Goal: Transaction & Acquisition: Purchase product/service

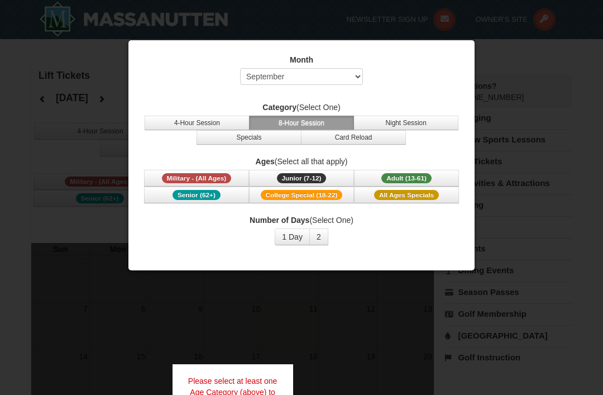
select select "9"
click at [240, 137] on button "Specials" at bounding box center [249, 137] width 105 height 15
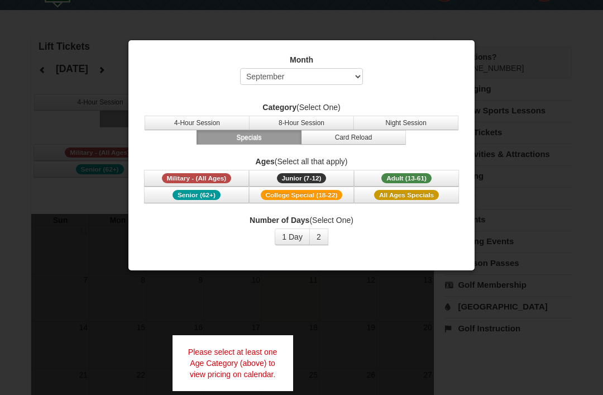
scroll to position [30, 0]
click at [395, 194] on span "All Ages Specials" at bounding box center [406, 195] width 65 height 10
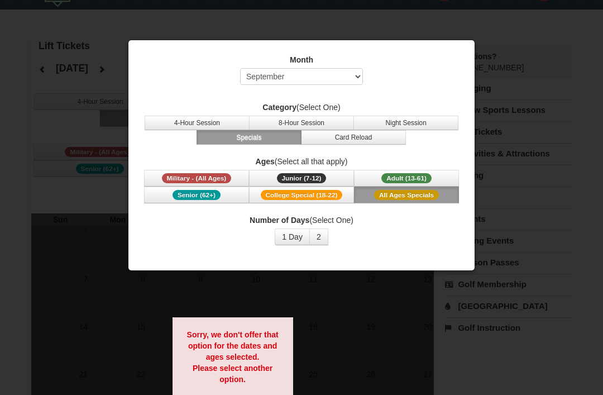
click at [191, 192] on span "Senior (62+)" at bounding box center [197, 195] width 48 height 10
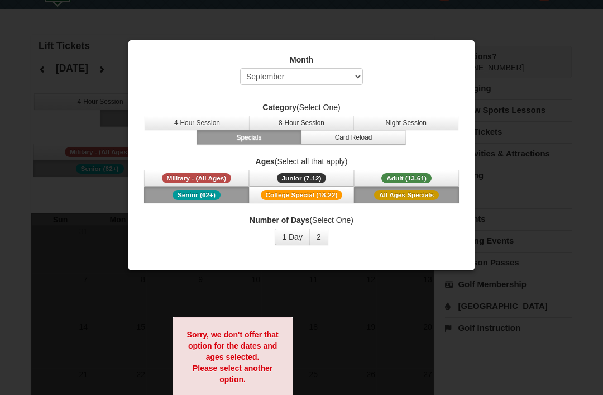
click at [278, 178] on span "Junior (7-12)" at bounding box center [302, 178] width 50 height 10
click at [292, 237] on button "1 Day" at bounding box center [292, 236] width 35 height 17
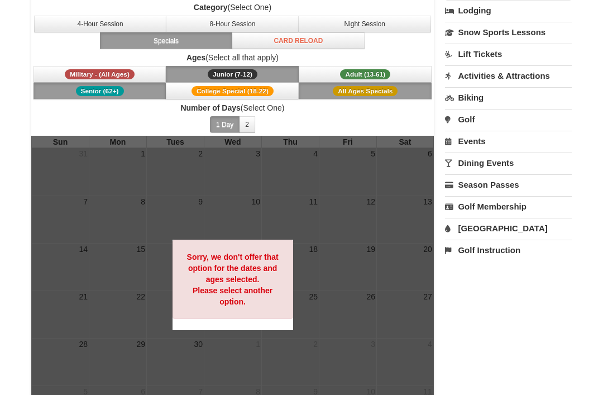
scroll to position [107, 0]
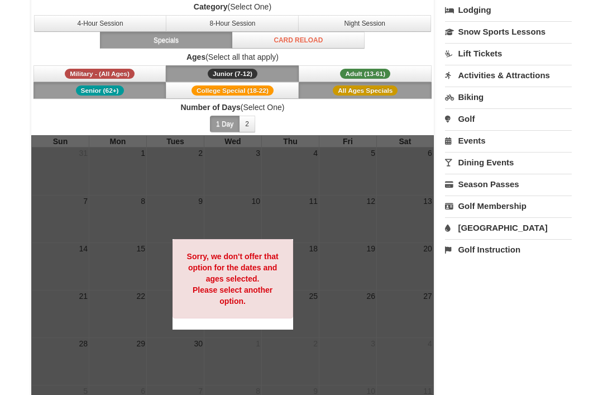
click at [142, 115] on span "Number of Days (Select One) 1 Day 2 3 4 5 6 7 8 9 10 11 12 13 14 15" at bounding box center [232, 119] width 403 height 34
click at [118, 120] on span "Number of Days (Select One) 1 Day 2 3 4 5 6 7 8 9 10 11 12 13 14 15" at bounding box center [232, 119] width 403 height 34
click at [117, 120] on span "Number of Days (Select One) 1 Day 2 3 4 5 6 7 8 9 10 11 12 13 14 15" at bounding box center [232, 119] width 403 height 34
click at [120, 128] on span "Number of Days (Select One) 1 Day 2 3 4 5 6 7 8 9 10 11 12 13 14 15" at bounding box center [232, 119] width 403 height 34
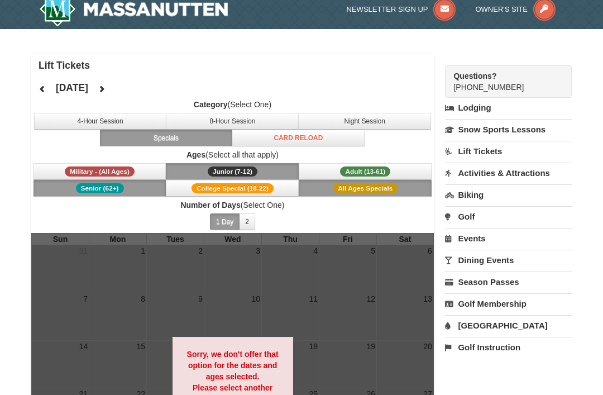
scroll to position [8, 0]
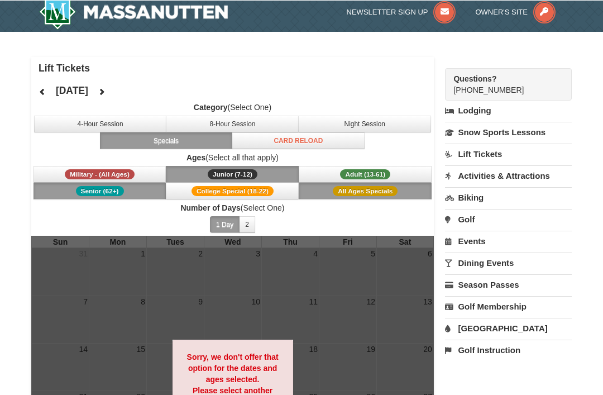
click at [113, 97] on button at bounding box center [101, 91] width 22 height 17
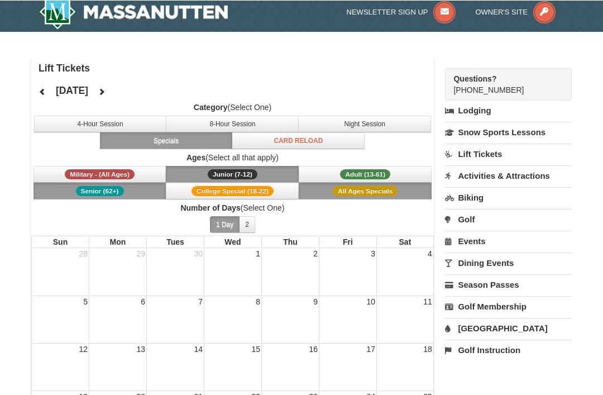
scroll to position [7, 0]
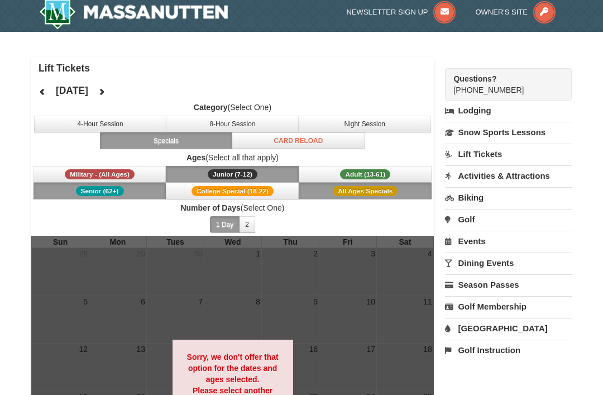
click at [149, 96] on div "October 2025 Category (Select One) 4-Hour Session 8-Hour Session Night Session …" at bounding box center [232, 157] width 403 height 156
click at [113, 90] on button at bounding box center [101, 91] width 22 height 17
click at [106, 93] on icon at bounding box center [102, 92] width 8 height 8
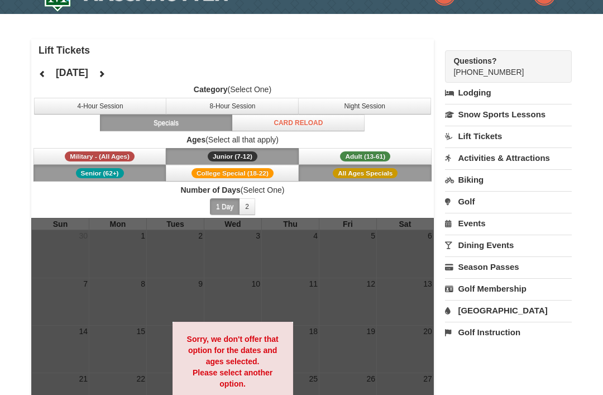
scroll to position [22, 0]
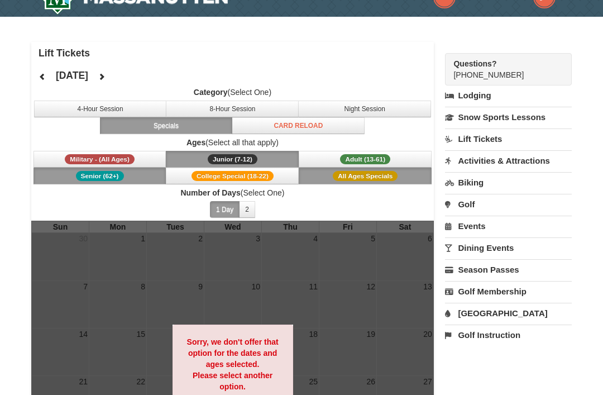
click at [197, 112] on button "8-Hour Session" at bounding box center [232, 109] width 133 height 17
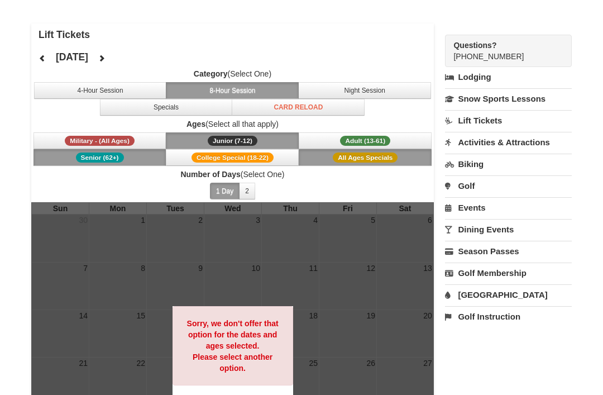
scroll to position [42, 0]
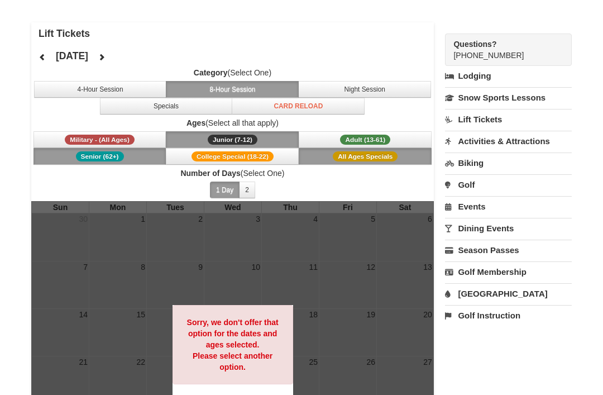
click at [235, 88] on button "8-Hour Session" at bounding box center [232, 89] width 133 height 17
click at [132, 77] on label "Category (Select One)" at bounding box center [232, 72] width 403 height 11
click at [47, 50] on button at bounding box center [42, 57] width 22 height 17
click at [113, 50] on button at bounding box center [101, 57] width 22 height 17
click at [113, 49] on button at bounding box center [101, 57] width 22 height 17
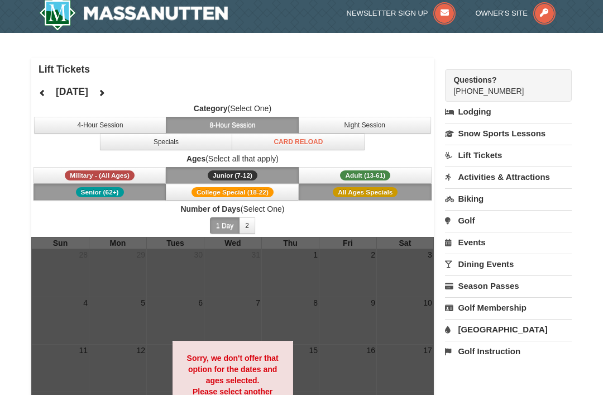
scroll to position [0, 0]
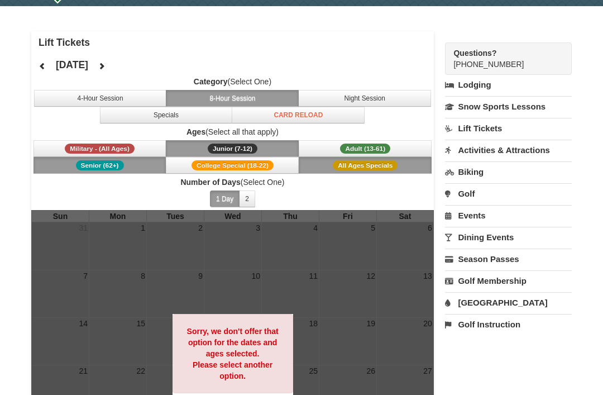
scroll to position [34, 0]
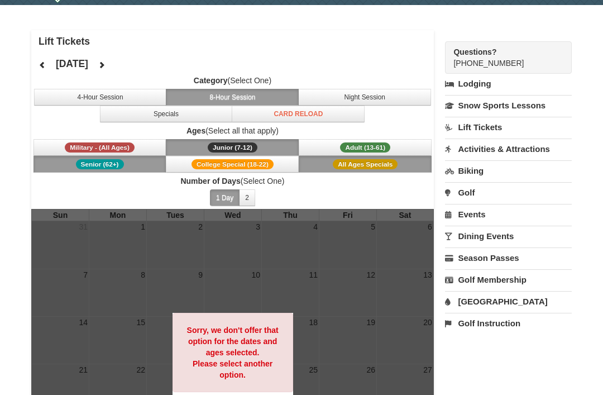
click at [216, 121] on button "Specials" at bounding box center [166, 114] width 133 height 17
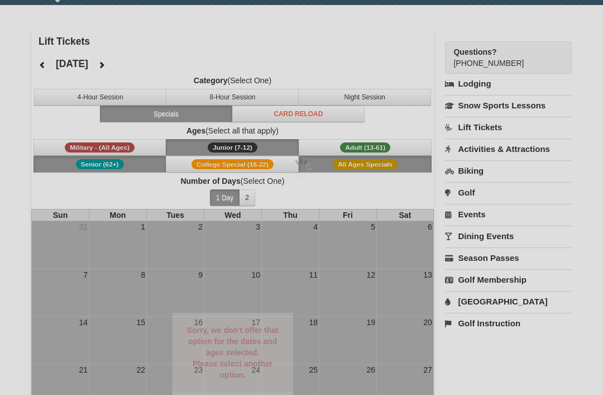
click at [221, 126] on div at bounding box center [301, 197] width 603 height 395
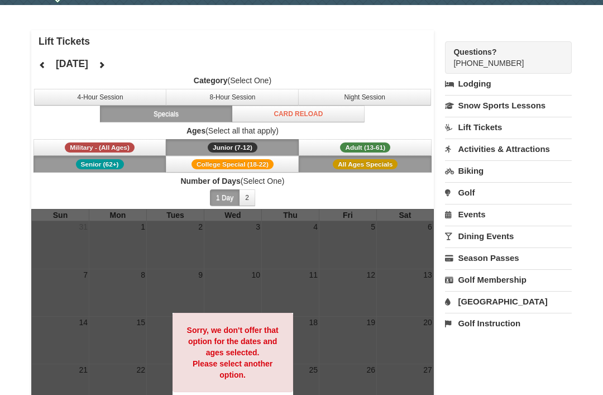
click at [254, 205] on button "2" at bounding box center [247, 197] width 16 height 17
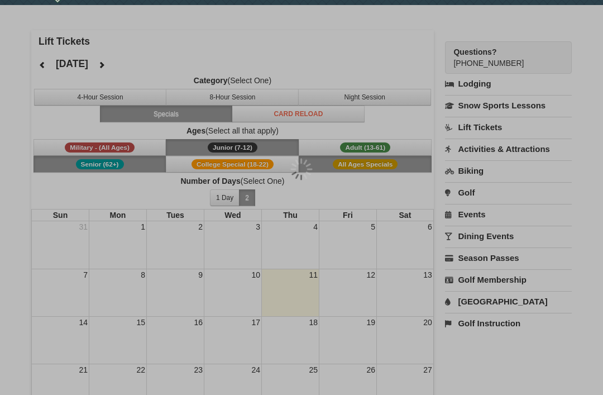
click at [259, 210] on div at bounding box center [301, 197] width 603 height 395
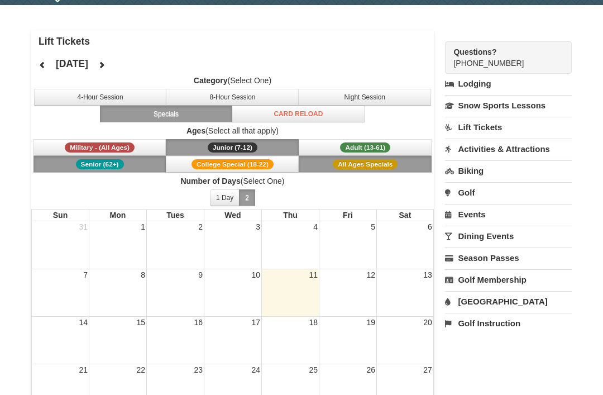
click at [113, 66] on button at bounding box center [101, 64] width 22 height 17
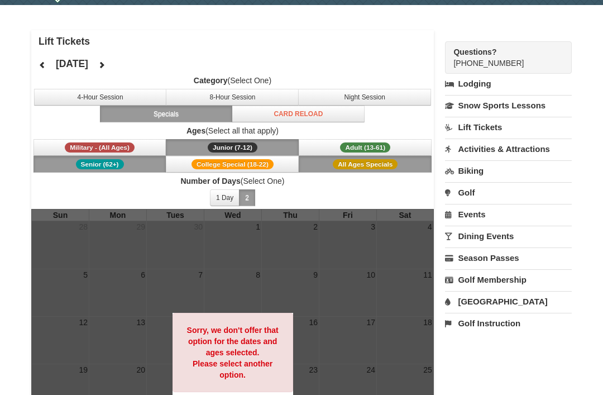
scroll to position [33, 0]
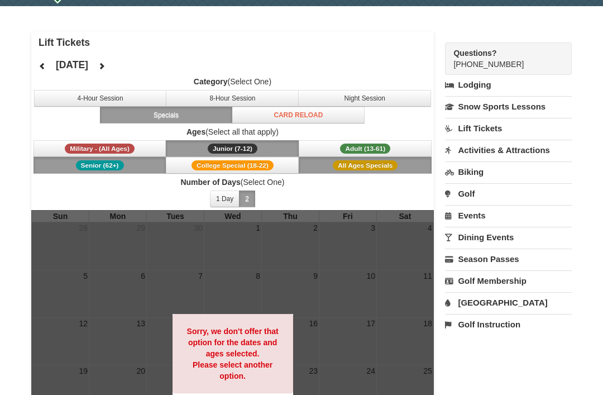
click at [113, 62] on button at bounding box center [101, 66] width 22 height 17
click at [106, 69] on icon at bounding box center [102, 66] width 8 height 8
click at [219, 196] on button "1 Day" at bounding box center [225, 198] width 30 height 17
click at [246, 197] on button "2" at bounding box center [247, 198] width 16 height 17
click at [251, 198] on button "2" at bounding box center [247, 198] width 16 height 17
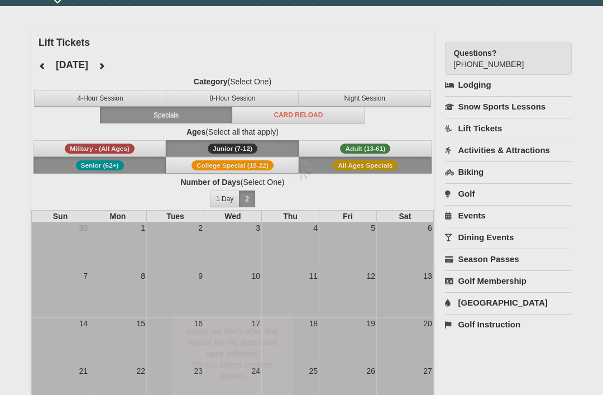
click at [250, 198] on div at bounding box center [301, 197] width 603 height 395
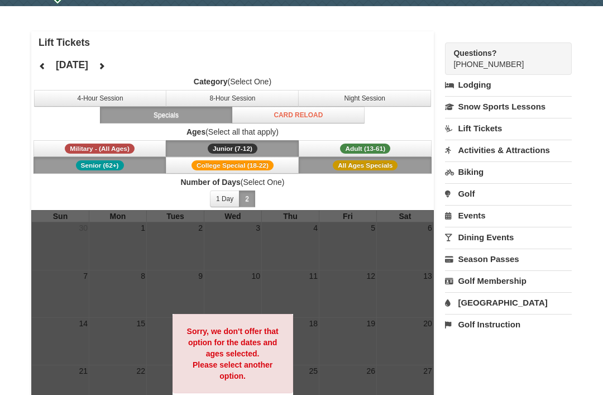
click at [224, 187] on label "Number of Days (Select One)" at bounding box center [232, 182] width 403 height 11
click at [223, 187] on label "Number of Days (Select One)" at bounding box center [232, 182] width 403 height 11
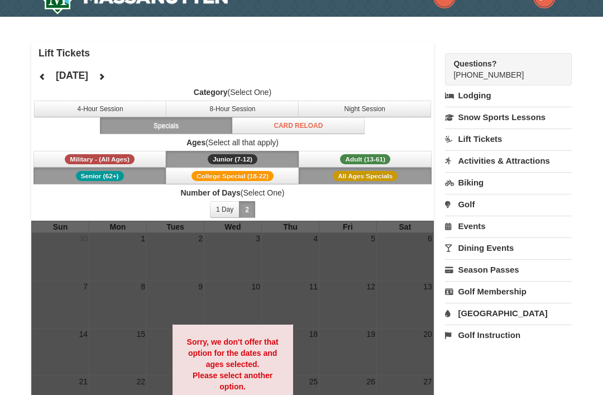
scroll to position [22, 0]
click at [488, 136] on link "Lift Tickets" at bounding box center [508, 139] width 127 height 21
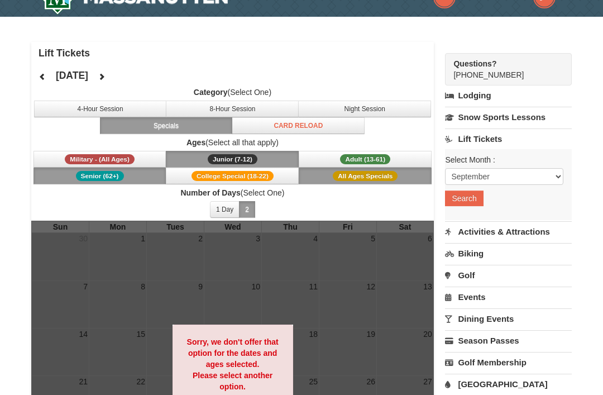
scroll to position [22, 0]
click at [557, 175] on select "September October November December January February March April May June July …" at bounding box center [504, 176] width 118 height 17
select select "12"
click at [481, 203] on button "Search" at bounding box center [464, 198] width 38 height 16
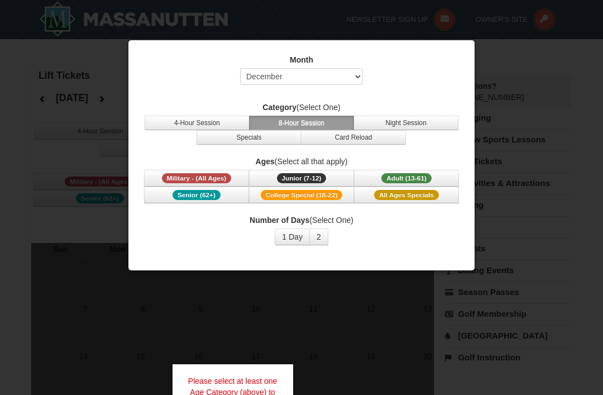
select select "12"
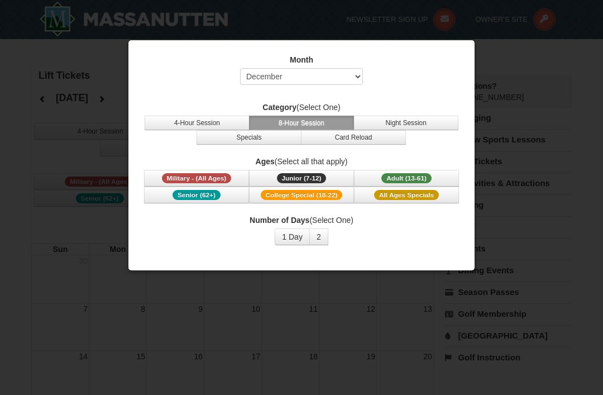
click at [312, 174] on span "Junior (7-12)" at bounding box center [302, 178] width 50 height 10
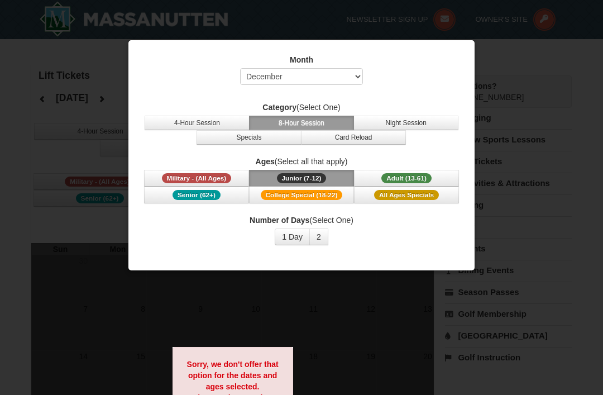
click at [413, 175] on span "Adult (13-61)" at bounding box center [407, 178] width 50 height 10
click at [212, 196] on span "Senior (62+)" at bounding box center [197, 195] width 48 height 10
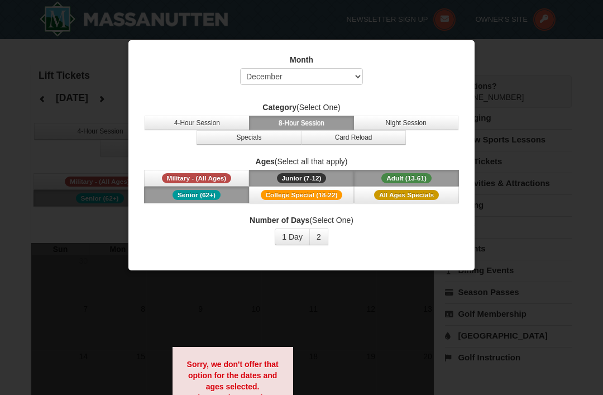
click at [292, 233] on button "1 Day" at bounding box center [292, 236] width 35 height 17
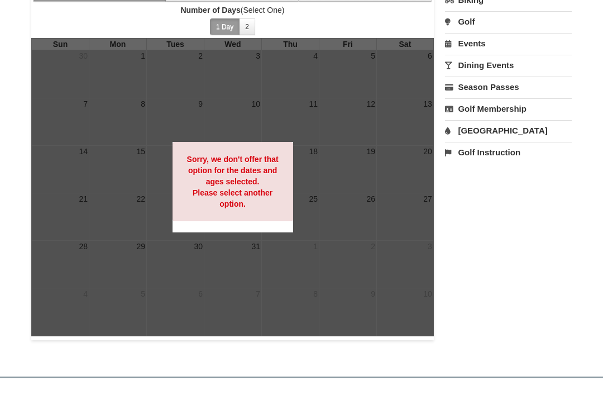
scroll to position [206, 0]
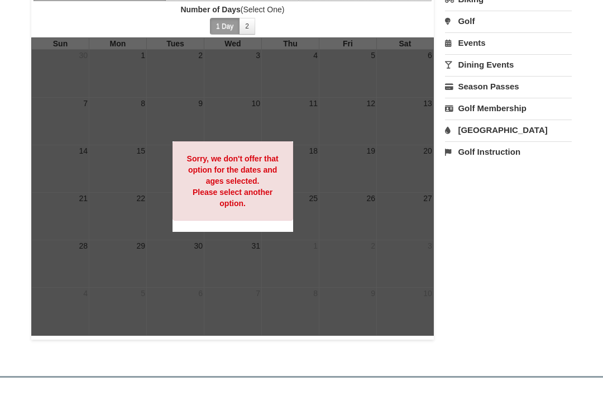
click at [78, 261] on div at bounding box center [232, 186] width 403 height 298
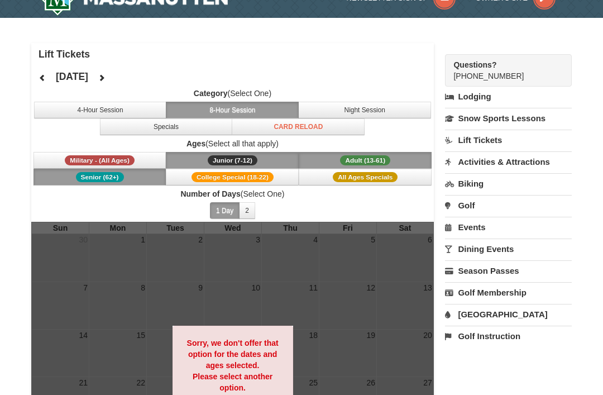
scroll to position [21, 0]
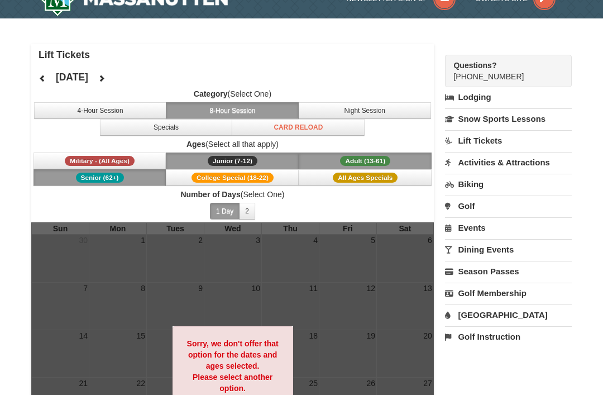
click at [512, 266] on link "Season Passes" at bounding box center [508, 271] width 127 height 21
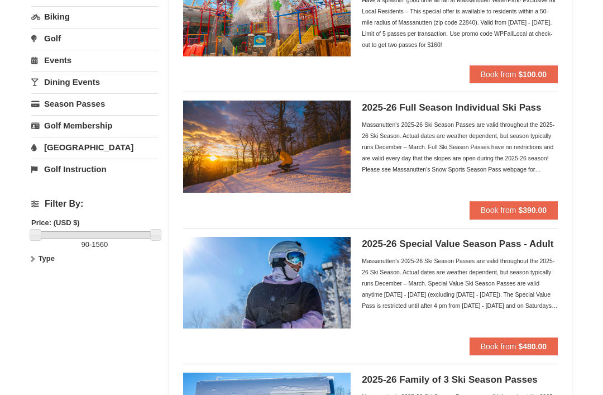
scroll to position [156, 0]
click at [550, 163] on div "Massanutten's 2025-26 Ski Season Passes are valid throughout the 2025-26 Ski Se…" at bounding box center [460, 147] width 196 height 56
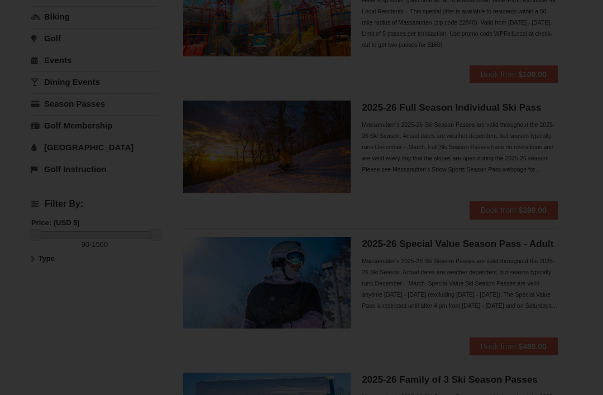
click at [550, 163] on div at bounding box center [301, 197] width 603 height 395
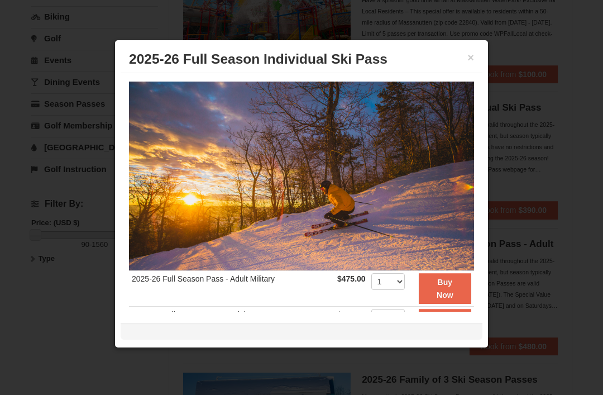
click at [556, 166] on div at bounding box center [301, 197] width 603 height 395
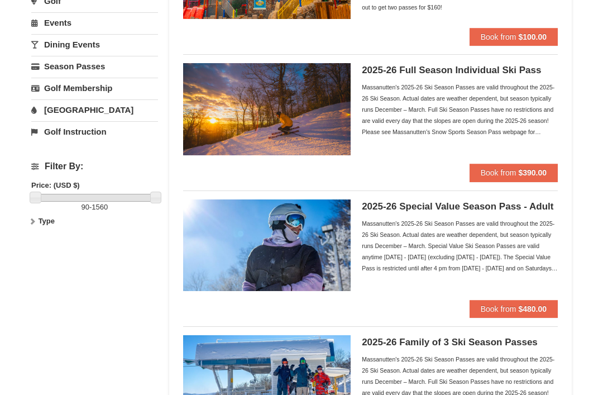
scroll to position [189, 0]
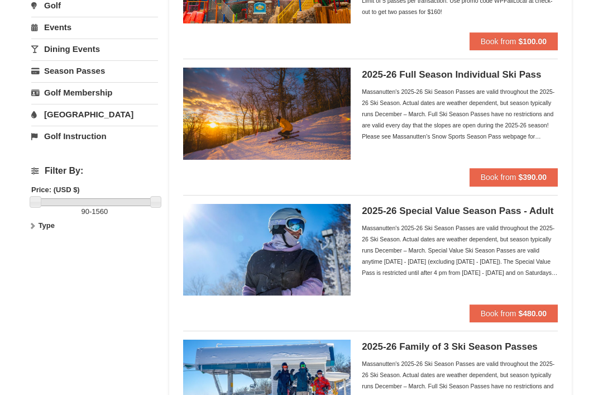
click at [540, 173] on strong "$390.00" at bounding box center [532, 177] width 28 height 9
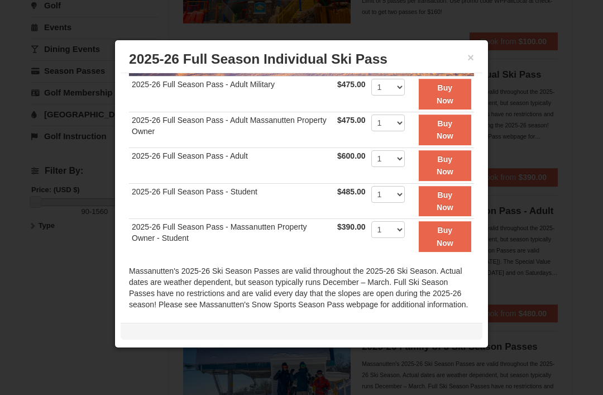
scroll to position [196, 0]
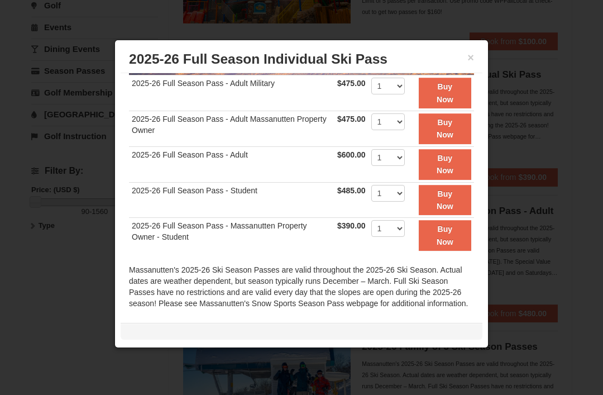
click at [473, 56] on button "×" at bounding box center [471, 57] width 7 height 11
click at [478, 73] on div "2025-26 Full Season Pass - Adult Military $475.00 Includes all fees. Tax exclud…" at bounding box center [302, 192] width 362 height 239
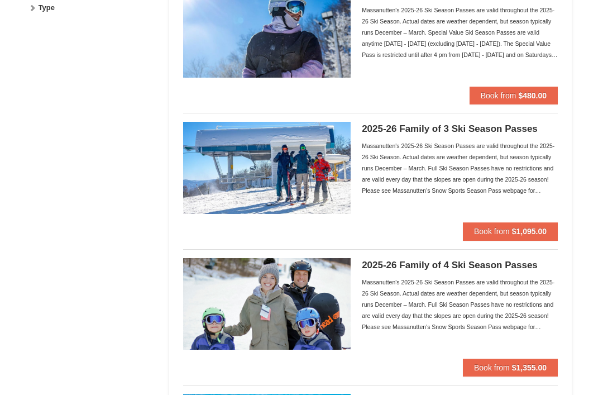
scroll to position [394, 0]
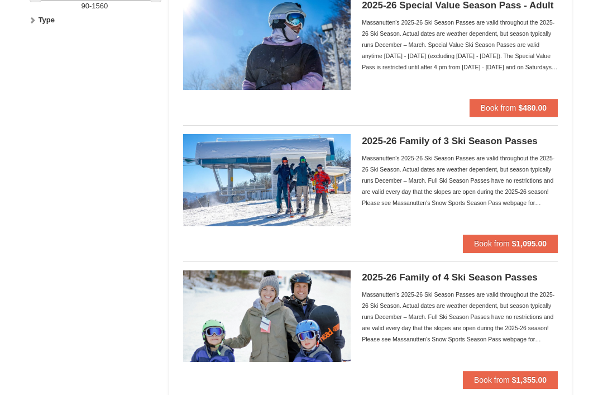
click at [536, 239] on strong "$1,095.00" at bounding box center [529, 243] width 35 height 9
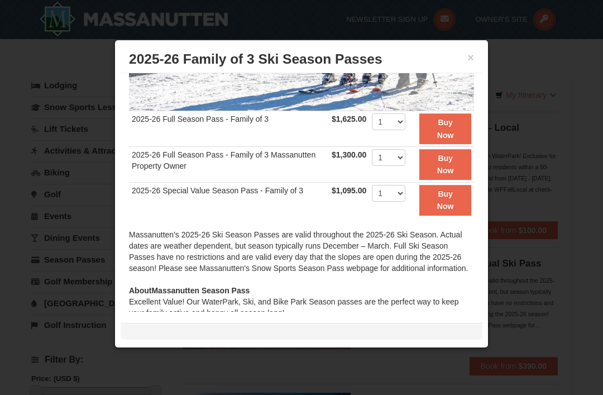
scroll to position [161, 0]
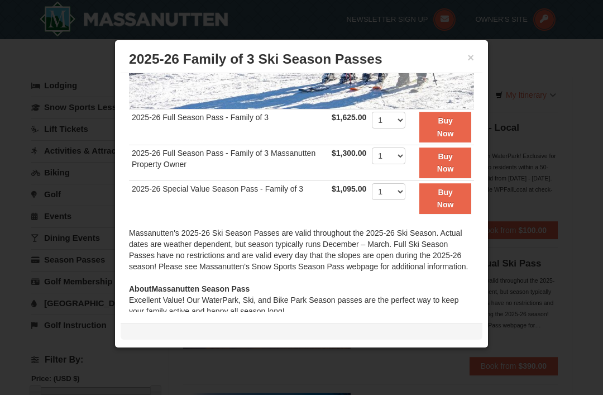
click at [452, 194] on strong "Buy Now" at bounding box center [445, 198] width 17 height 21
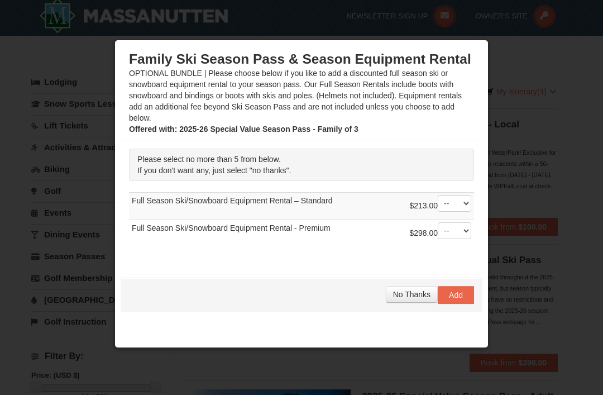
scroll to position [0, 0]
click at [456, 289] on button "Add" at bounding box center [456, 295] width 36 height 18
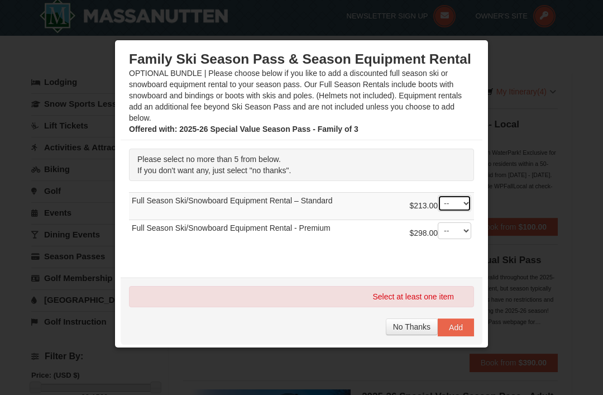
click at [460, 202] on select "-- 01 02 03 04 05" at bounding box center [455, 203] width 34 height 17
select select "3"
click at [457, 324] on span "Add" at bounding box center [456, 327] width 14 height 9
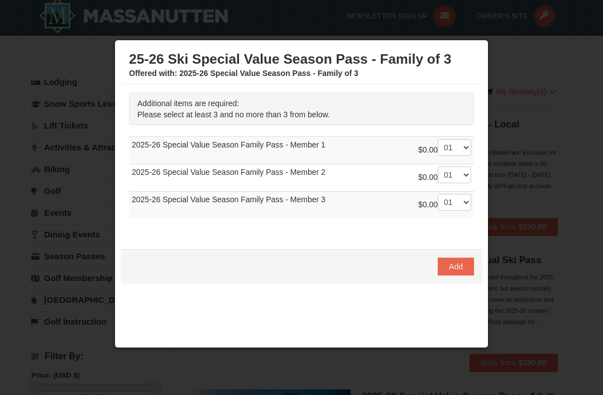
click at [452, 258] on button "Add" at bounding box center [456, 267] width 36 height 18
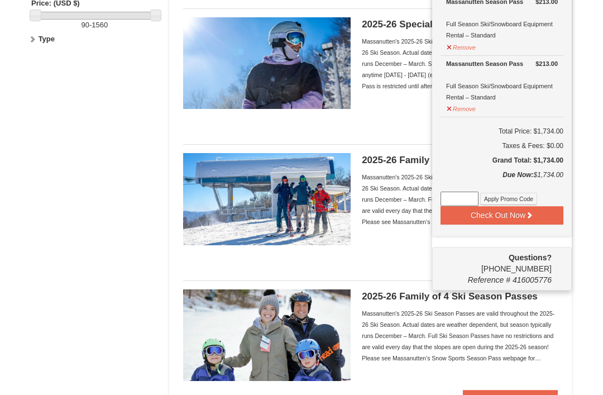
scroll to position [375, 0]
click at [508, 197] on button "Apply Promo Code" at bounding box center [508, 199] width 57 height 12
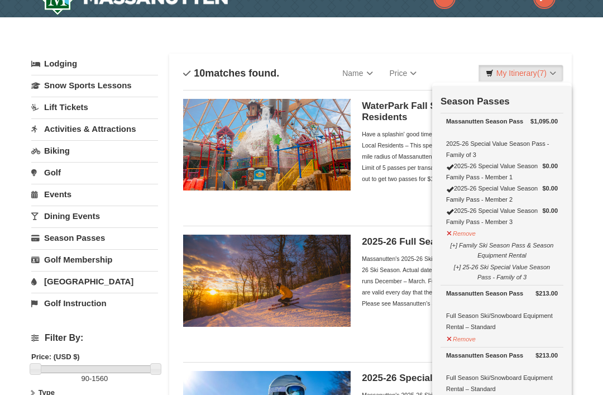
scroll to position [0, 0]
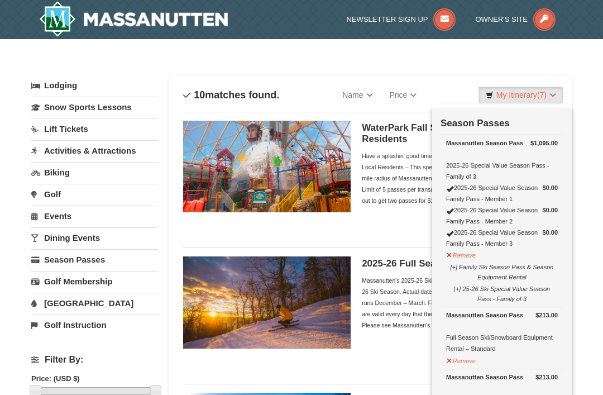
click at [77, 125] on link "Lift Tickets" at bounding box center [94, 128] width 127 height 21
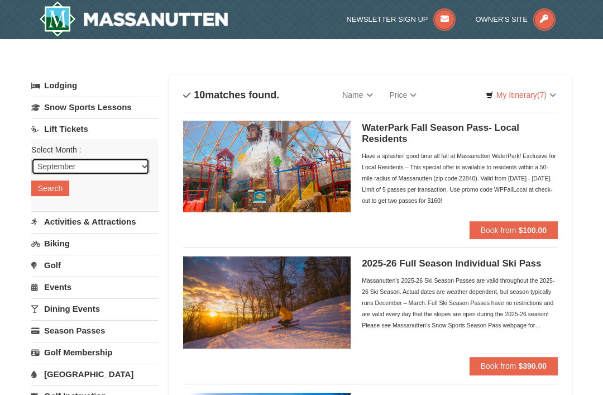
click at [142, 163] on select "September October November December January February March April May June July …" at bounding box center [90, 166] width 118 height 17
select select "12"
click at [45, 184] on button "Search" at bounding box center [50, 188] width 38 height 16
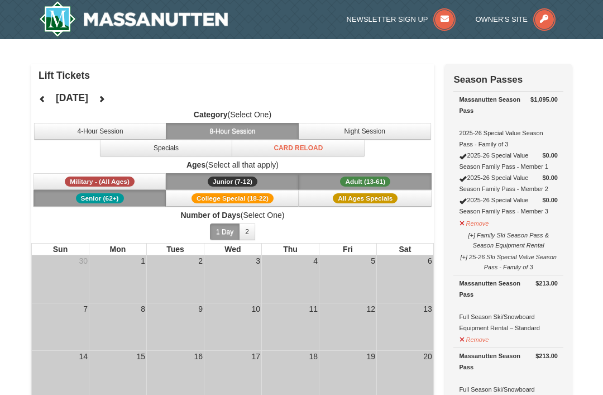
click at [292, 154] on button "Card Reload" at bounding box center [298, 148] width 133 height 17
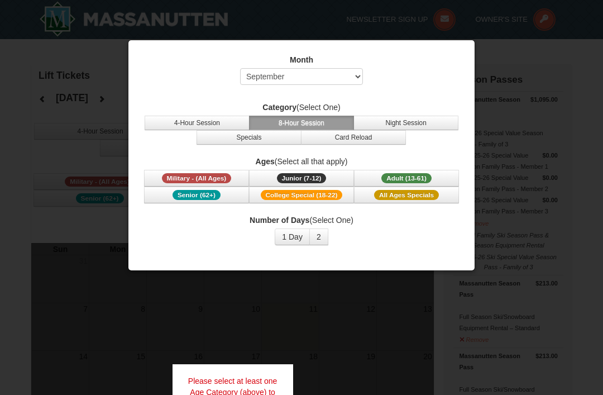
select select "9"
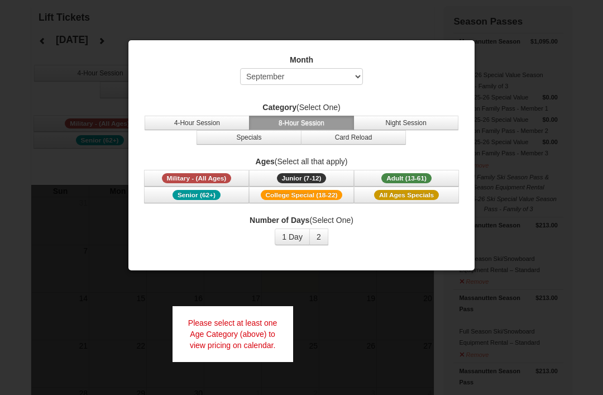
click at [311, 4] on div at bounding box center [301, 197] width 603 height 395
